Goal: Book appointment/travel/reservation

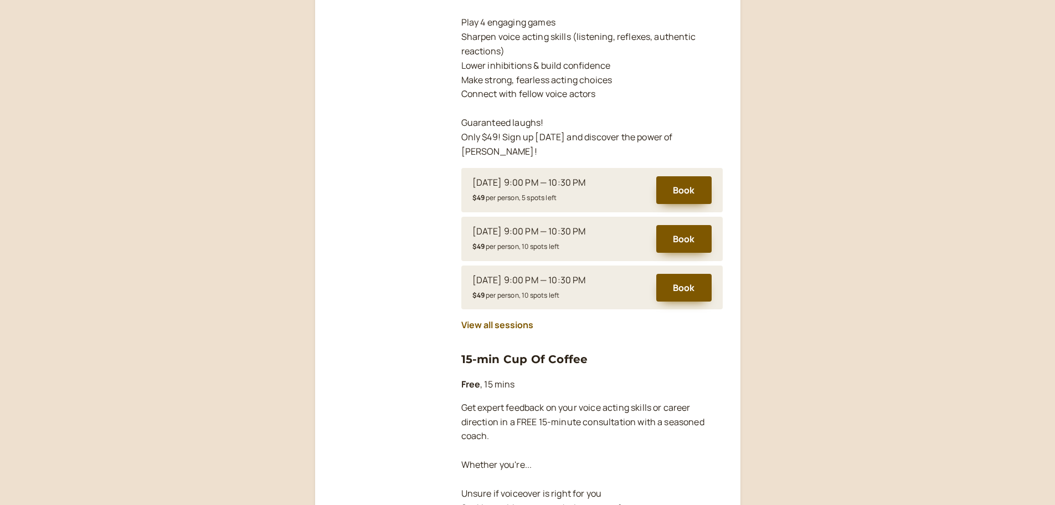
scroll to position [831, 0]
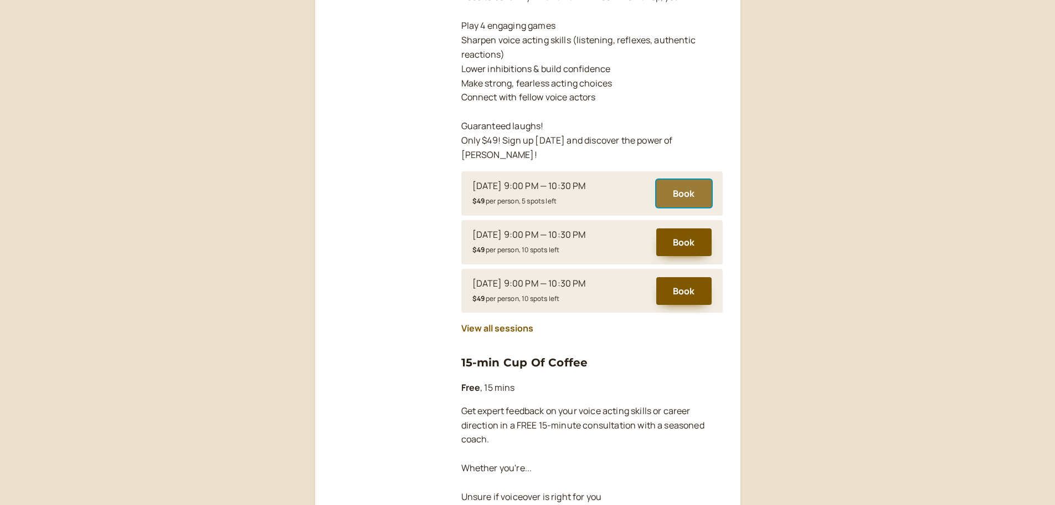
click at [683, 179] on button "Book" at bounding box center [683, 193] width 55 height 28
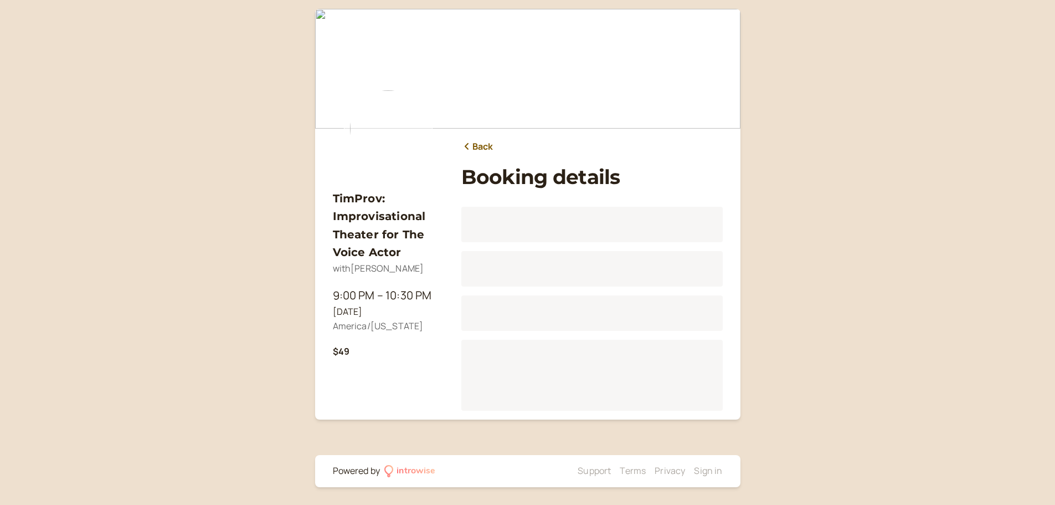
scroll to position [9, 0]
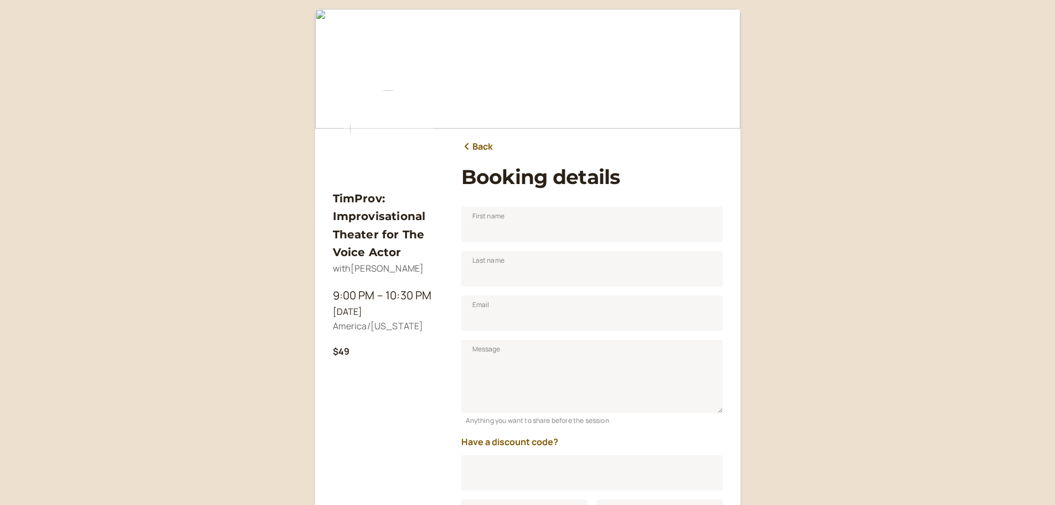
scroll to position [137, 0]
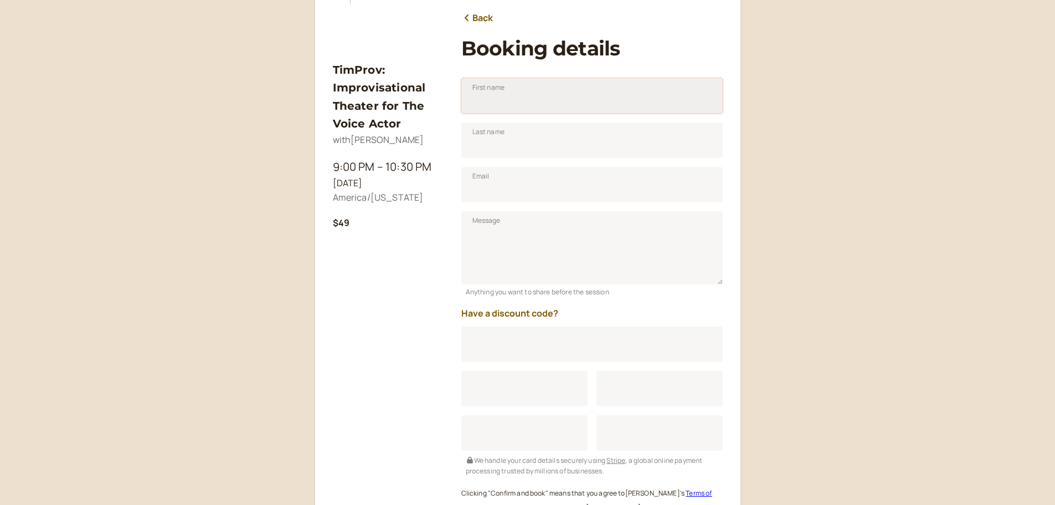
click at [532, 111] on input "First name" at bounding box center [591, 95] width 261 height 35
type input "[PERSON_NAME]"
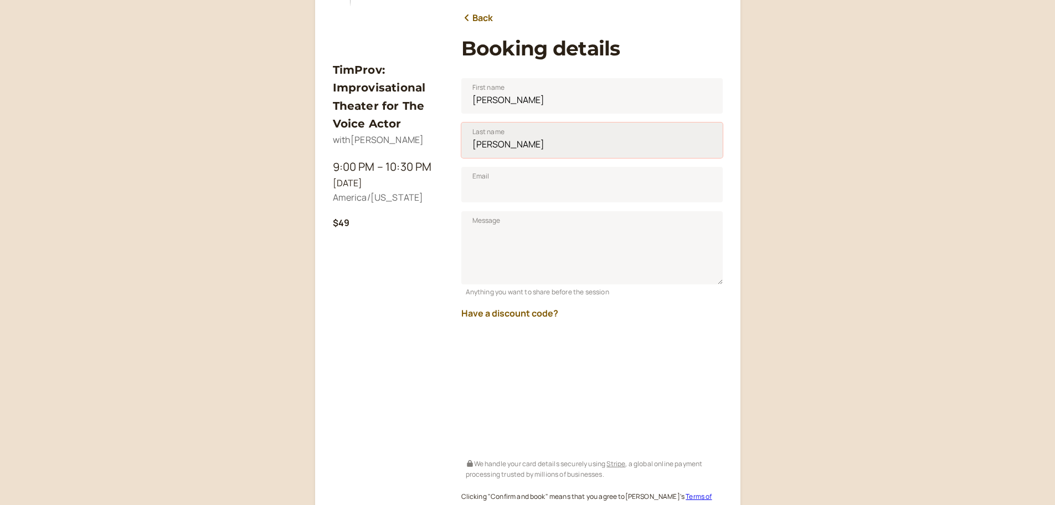
type input "[PERSON_NAME]"
type input "[EMAIL_ADDRESS][DOMAIN_NAME]"
click at [538, 314] on button "Have a discount code?" at bounding box center [509, 313] width 97 height 10
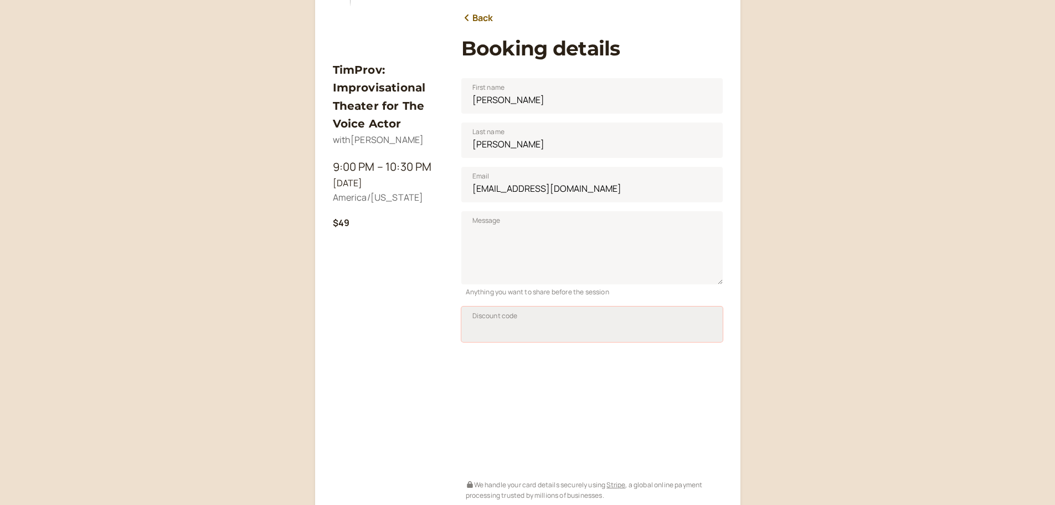
click at [503, 333] on input "Discount code" at bounding box center [591, 323] width 261 height 35
type input "SAVPRO25"
click at [686, 323] on span "Apply" at bounding box center [694, 326] width 18 height 9
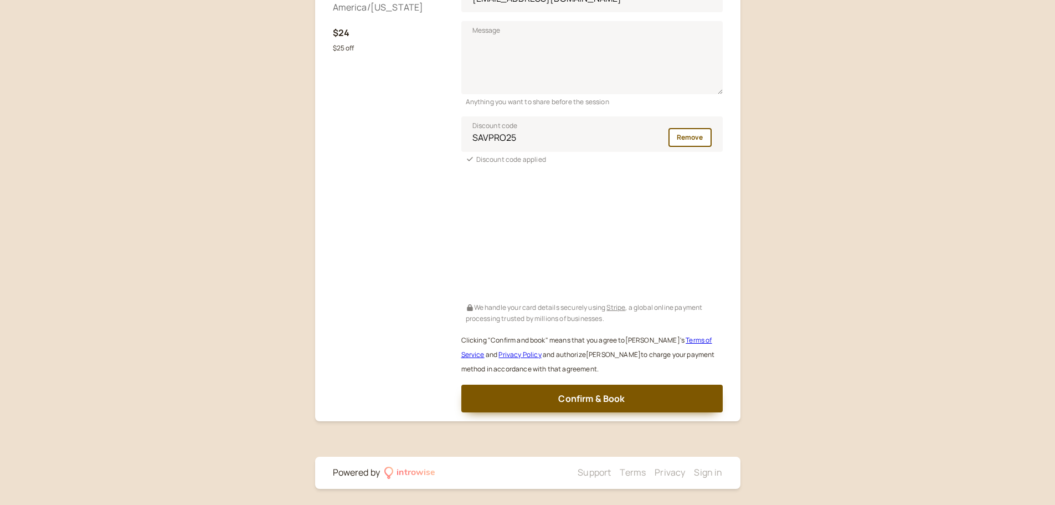
scroll to position [329, 0]
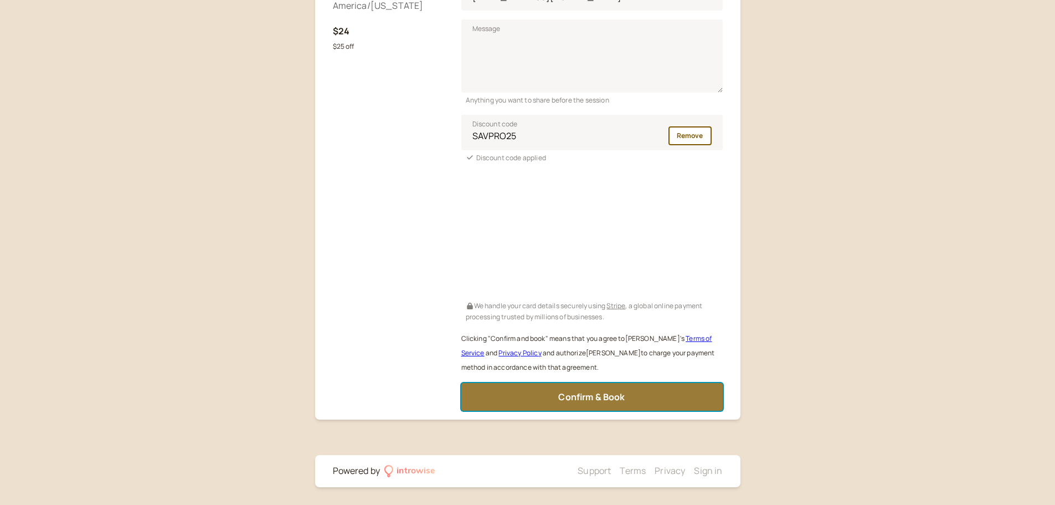
click at [621, 395] on span "Confirm & Book" at bounding box center [591, 396] width 66 height 12
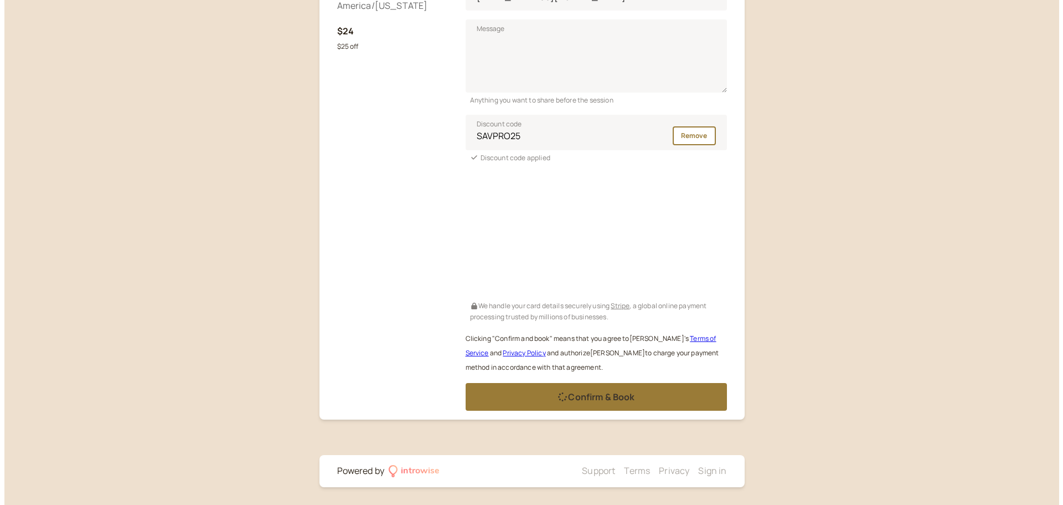
scroll to position [0, 0]
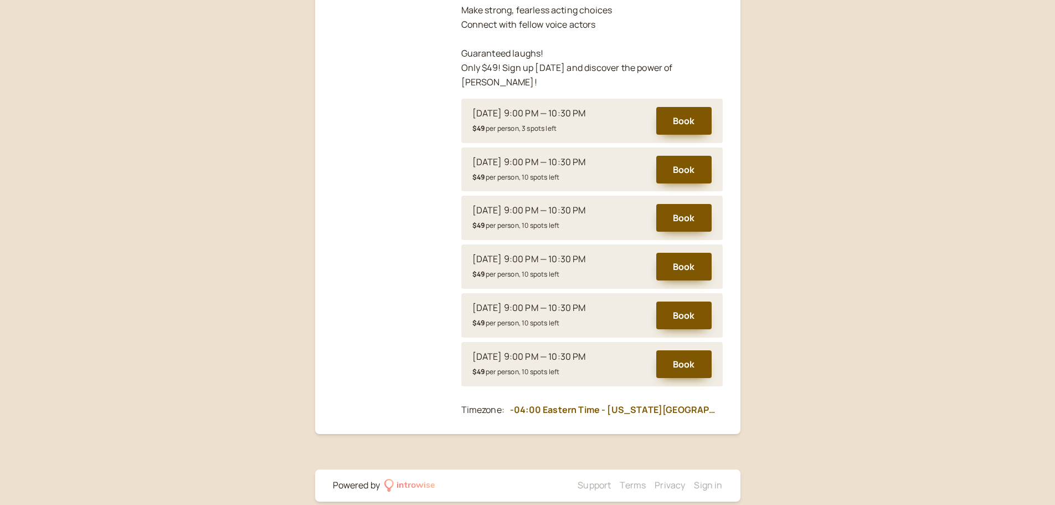
scroll to position [210, 0]
